Goal: Find specific page/section: Find specific page/section

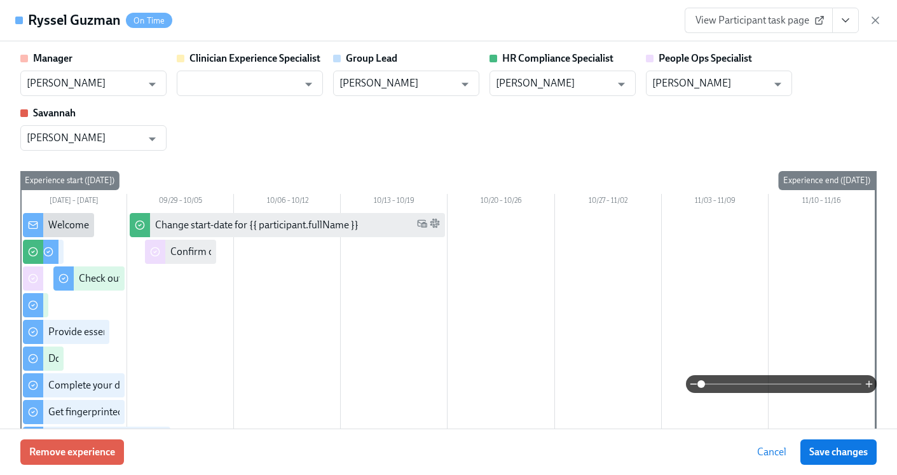
scroll to position [0, 15608]
click at [874, 23] on icon "button" at bounding box center [875, 20] width 13 height 13
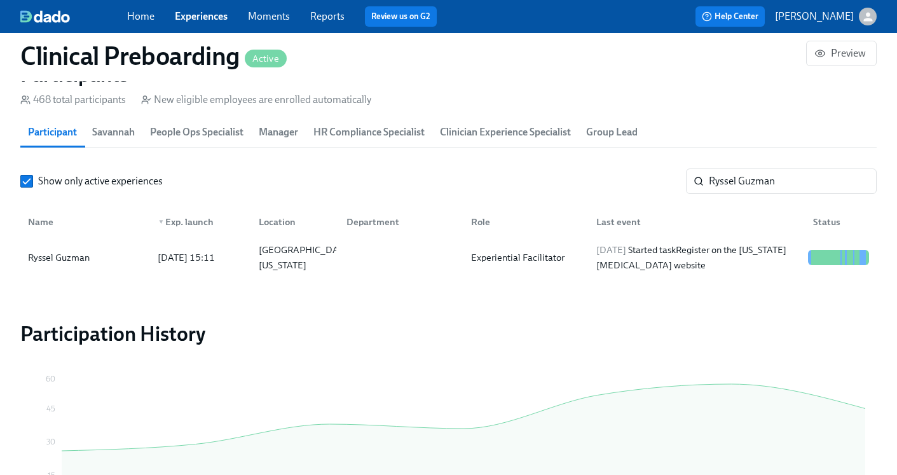
click at [188, 15] on link "Experiences" at bounding box center [201, 16] width 53 height 12
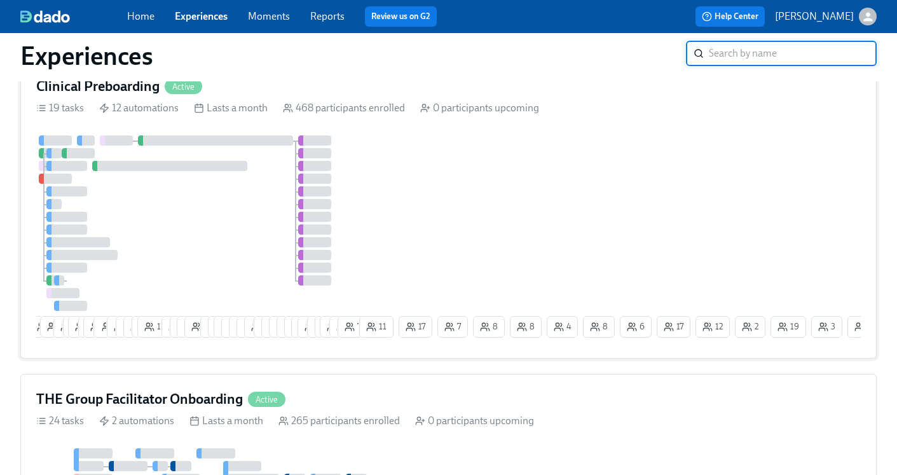
scroll to position [151, 0]
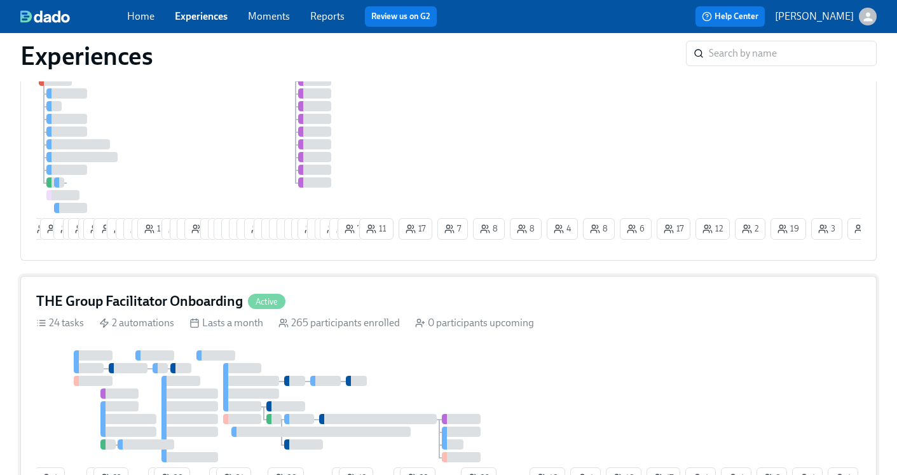
click at [138, 302] on h4 "THE Group Facilitator Onboarding" at bounding box center [139, 301] width 207 height 19
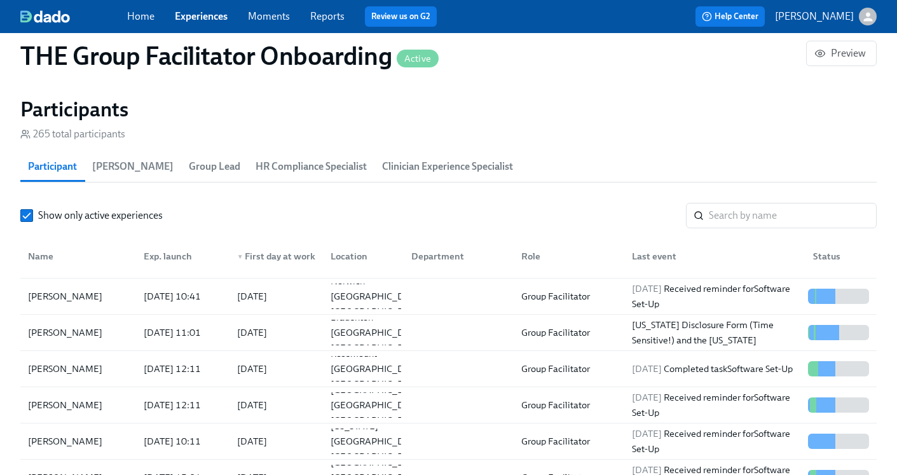
scroll to position [154, 0]
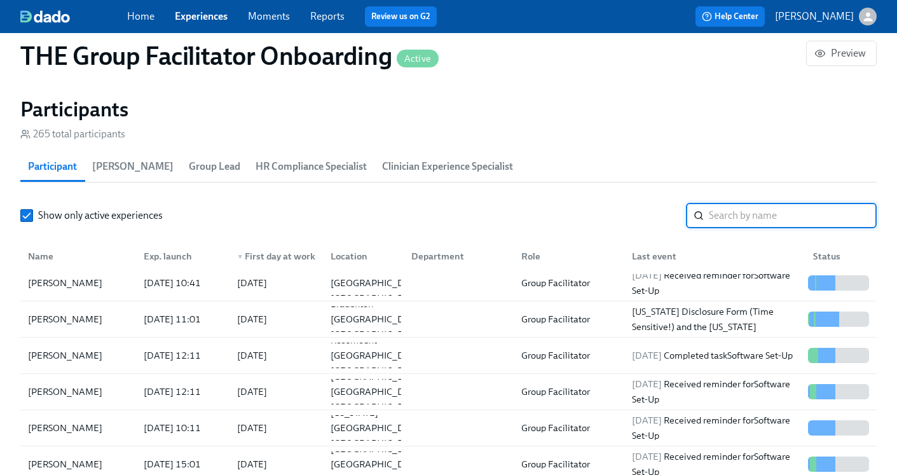
click at [734, 223] on input "search" at bounding box center [793, 215] width 168 height 25
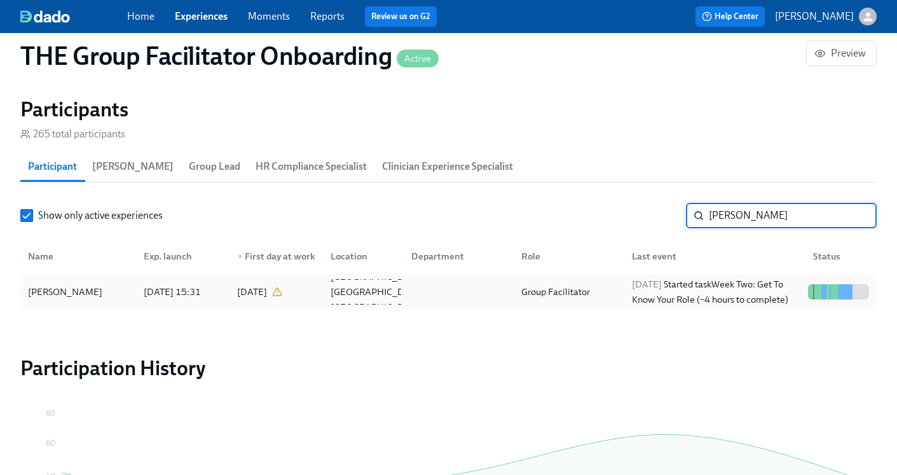
type input "[PERSON_NAME]"
click at [591, 297] on div "Group Facilitator" at bounding box center [555, 291] width 79 height 15
